Goal: Register for event/course

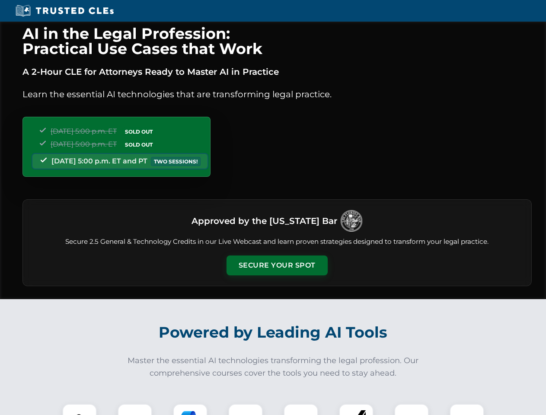
click at [277, 265] on button "Secure Your Spot" at bounding box center [276, 265] width 101 height 20
click at [80, 409] on img at bounding box center [79, 420] width 25 height 25
click at [135, 409] on div at bounding box center [135, 421] width 35 height 35
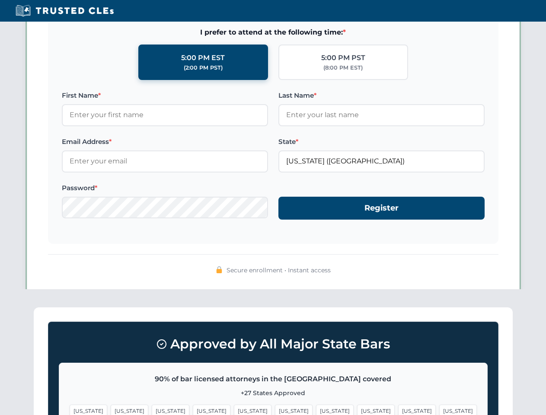
click at [398, 409] on span "[US_STATE]" at bounding box center [417, 411] width 38 height 13
